Goal: Task Accomplishment & Management: Manage account settings

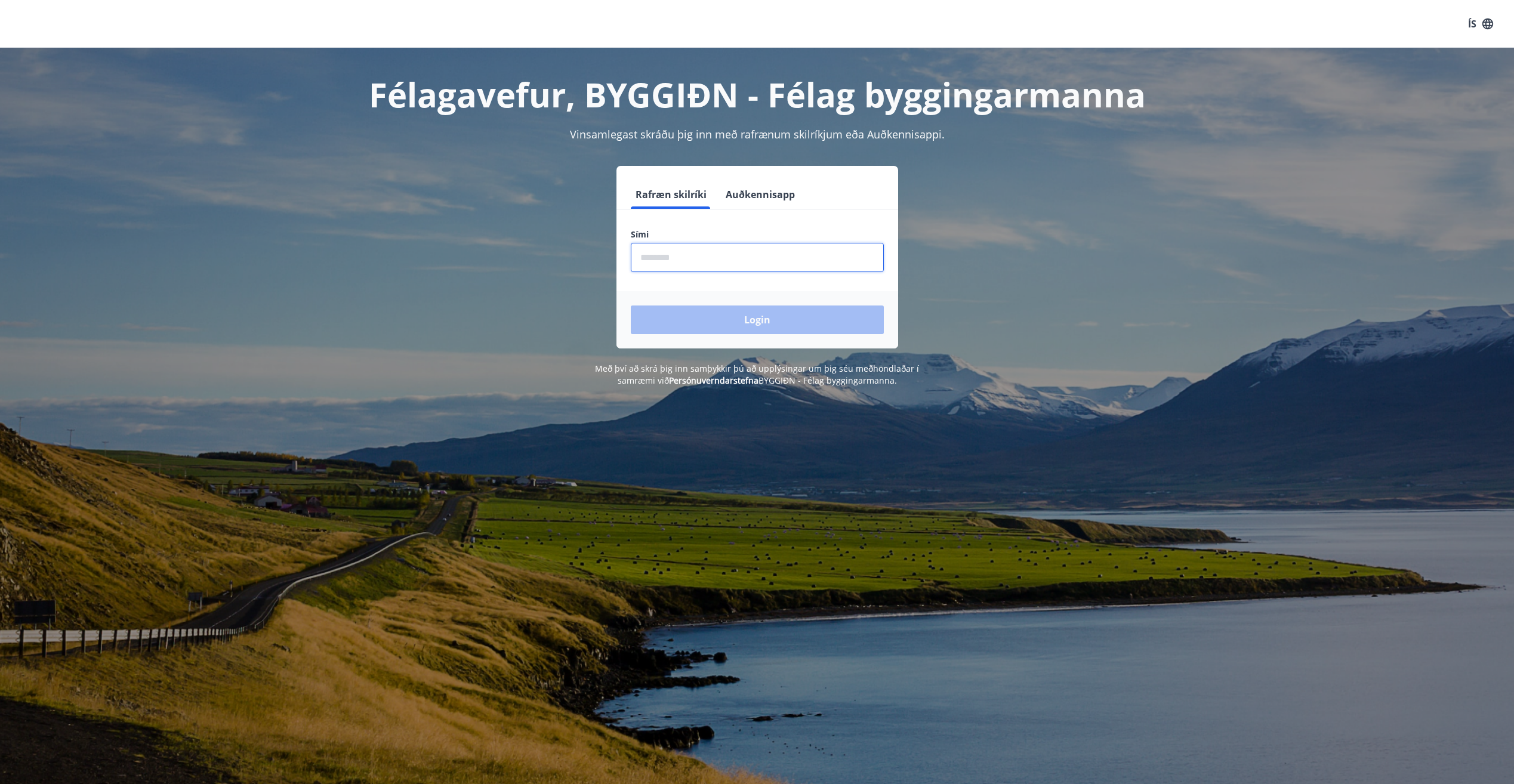
click at [768, 257] on input "phone" at bounding box center [757, 257] width 253 height 29
type input "********"
click at [774, 319] on button "Login" at bounding box center [757, 319] width 253 height 29
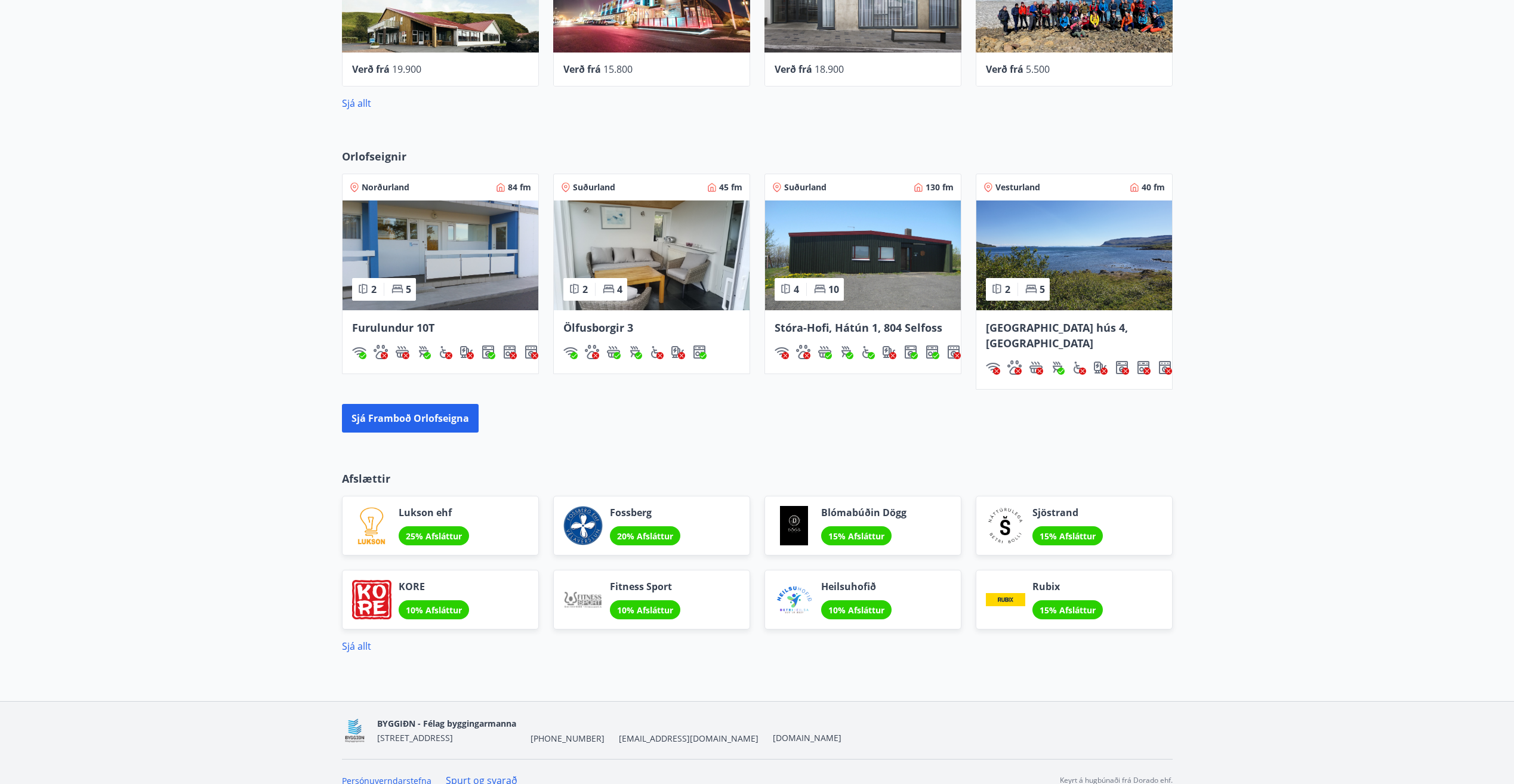
scroll to position [658, 0]
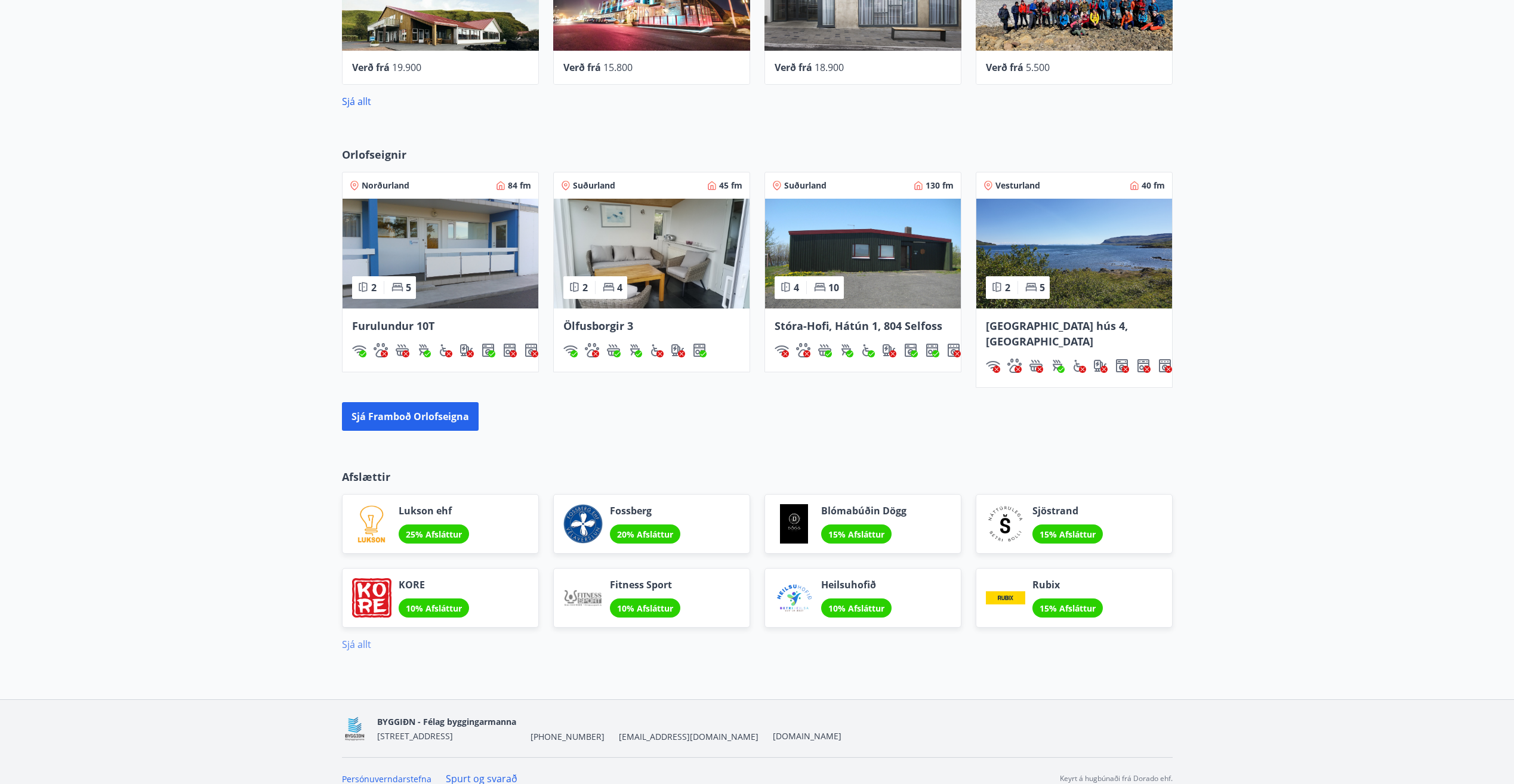
click at [364, 637] on link "Sjá allt" at bounding box center [356, 644] width 29 height 13
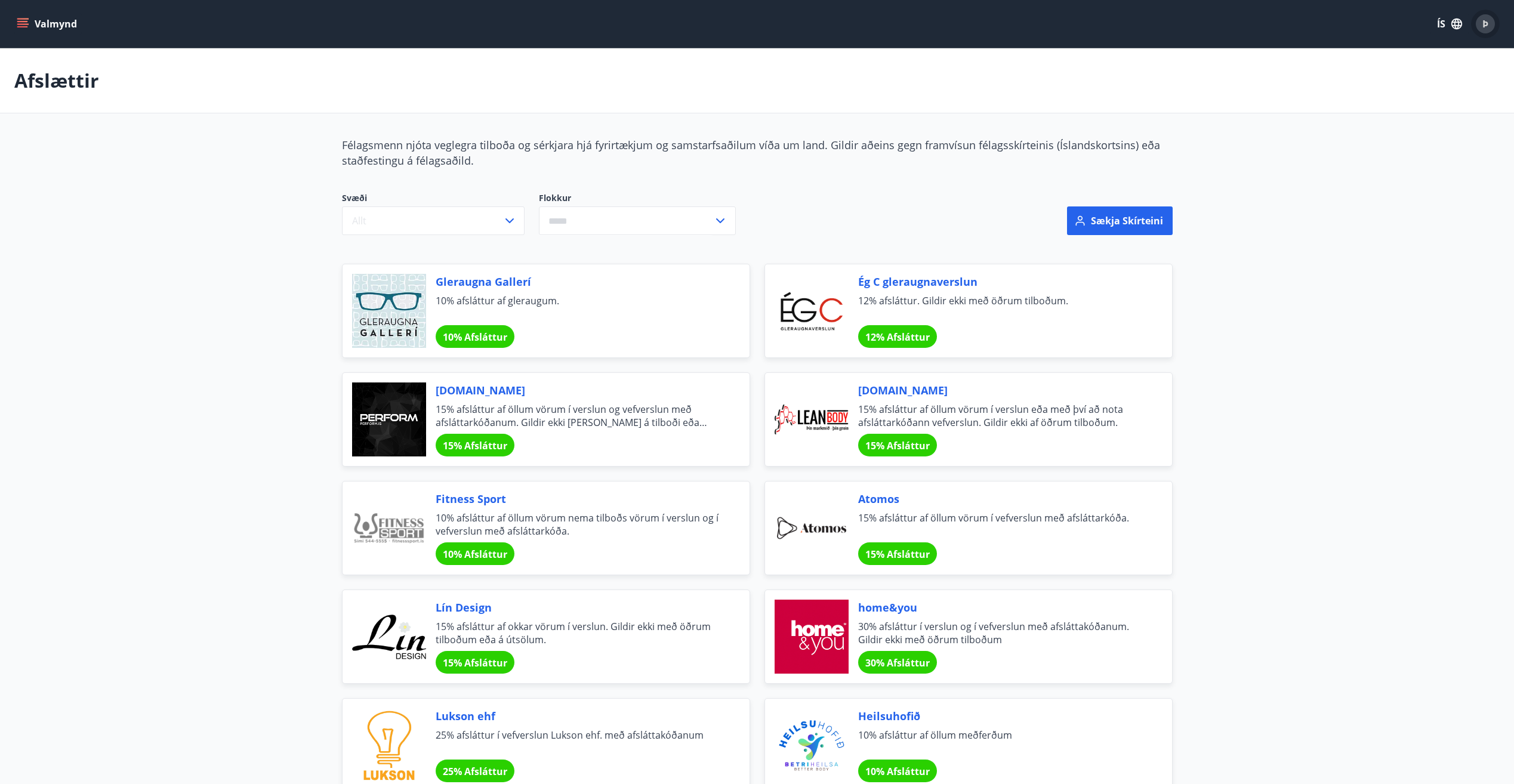
click at [1481, 21] on div "Þ" at bounding box center [1485, 24] width 19 height 19
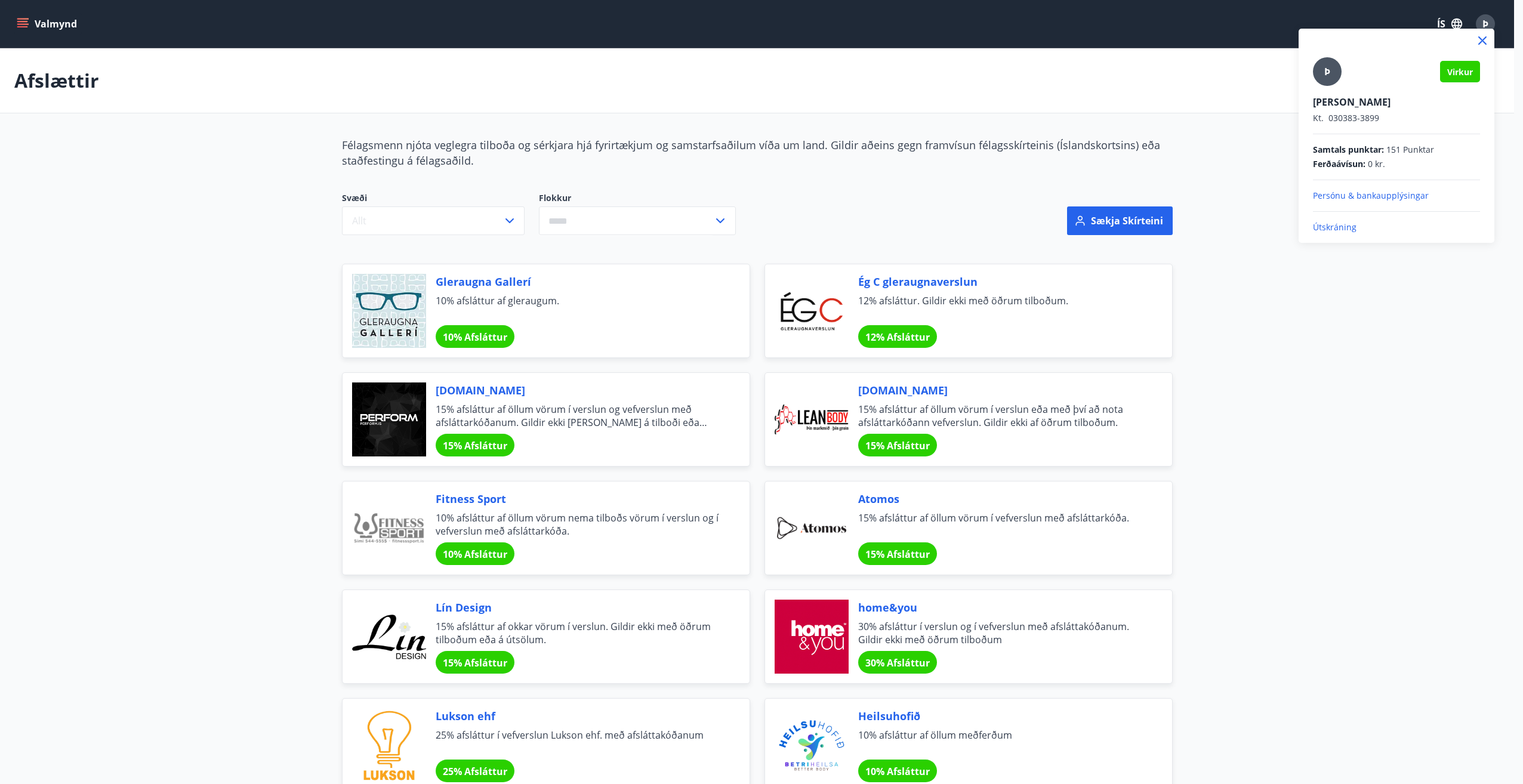
click at [1341, 228] on p "Útskráning" at bounding box center [1396, 227] width 167 height 12
